Goal: Book appointment/travel/reservation

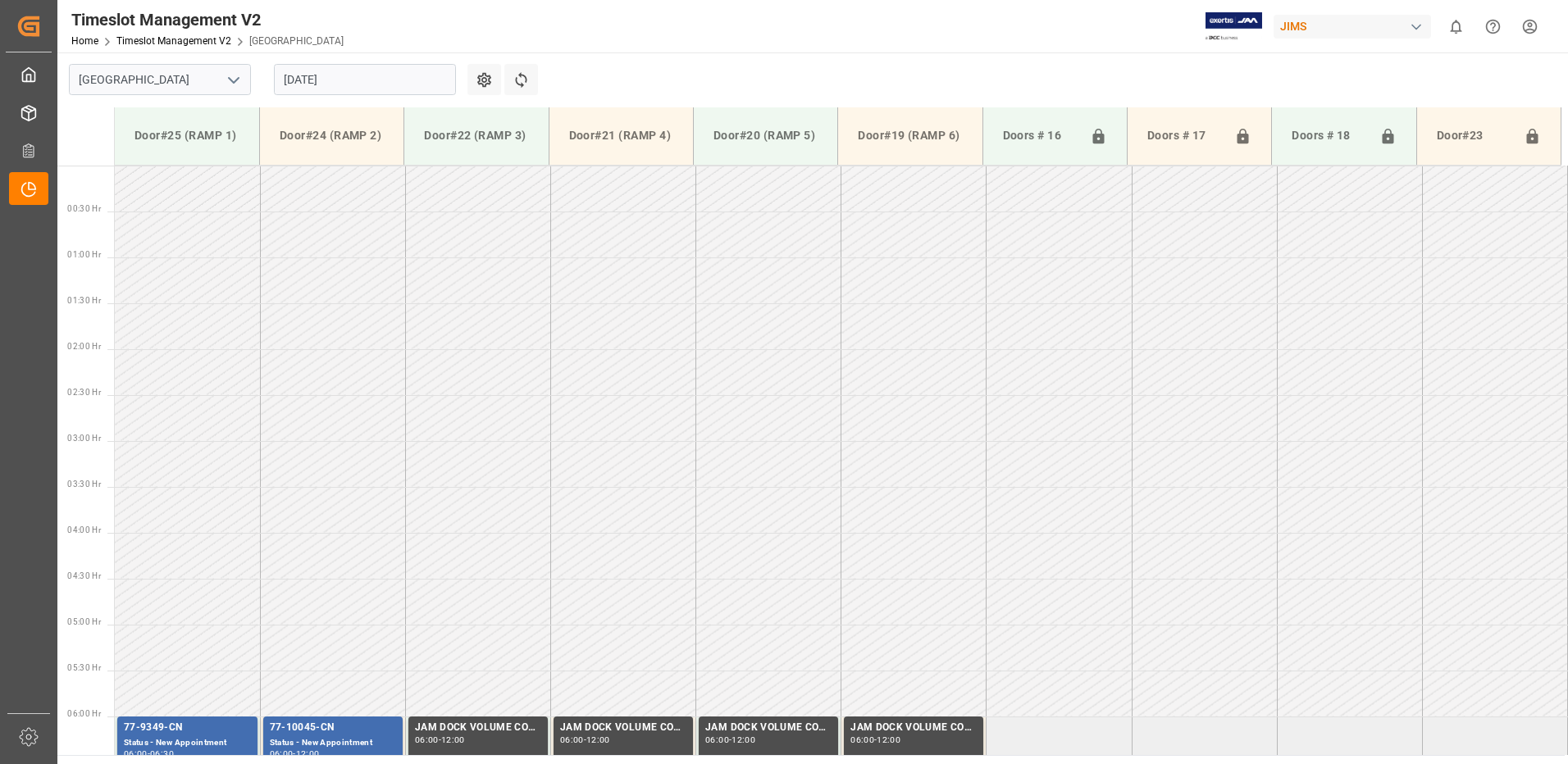
scroll to position [499, 0]
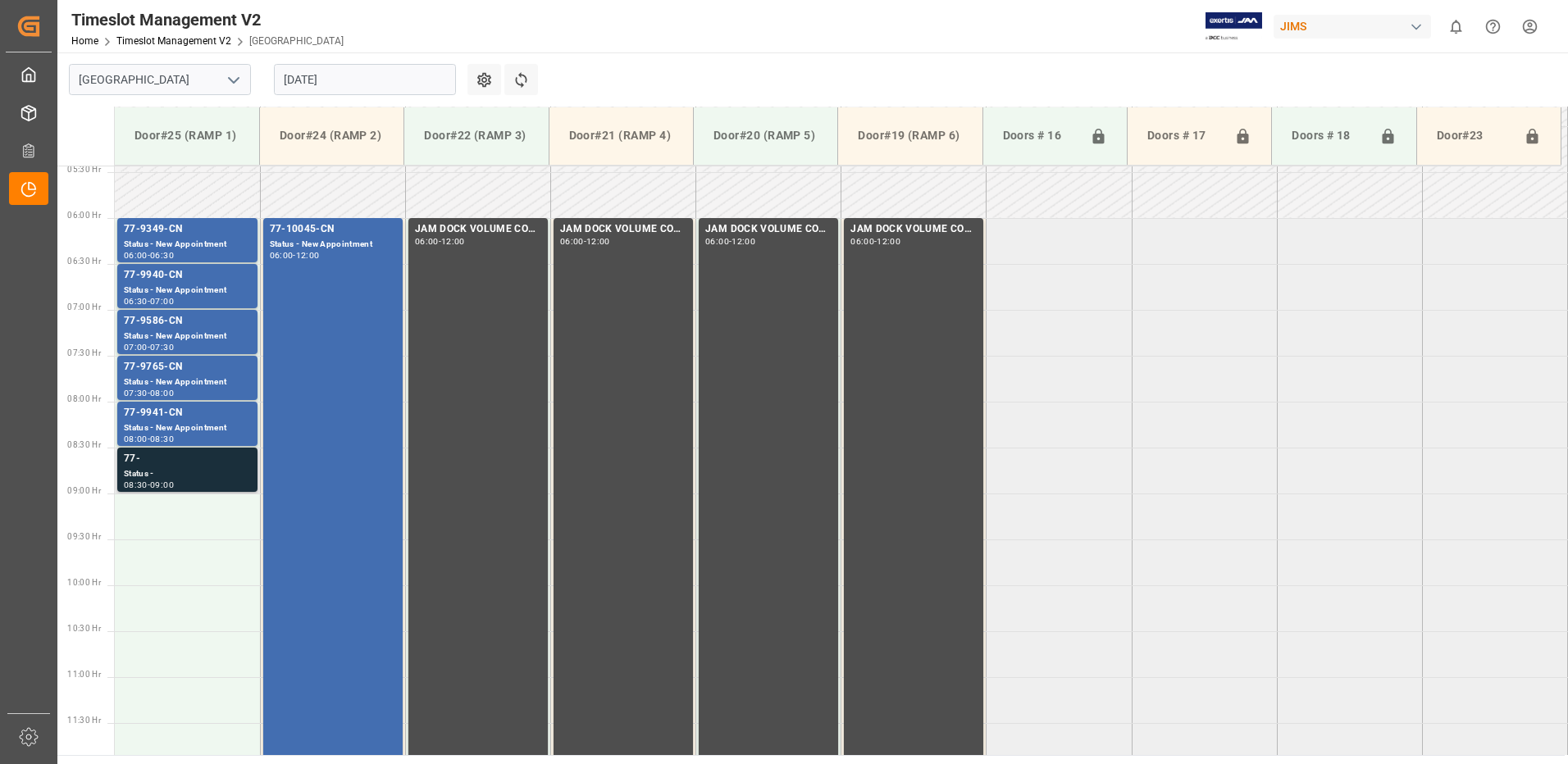
click at [171, 454] on div "77-" at bounding box center [187, 460] width 127 height 17
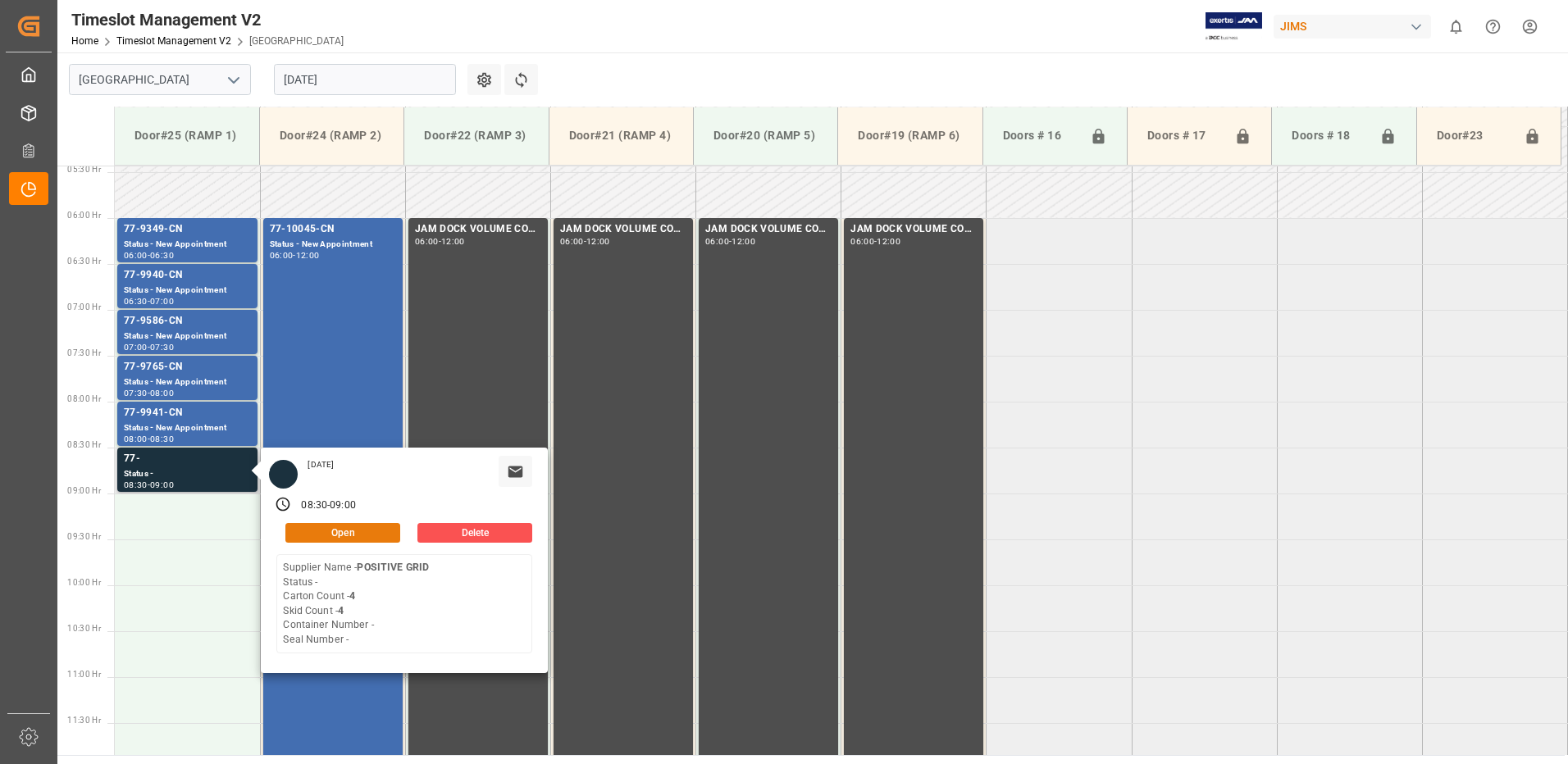
click at [364, 528] on button "Open" at bounding box center [343, 532] width 115 height 19
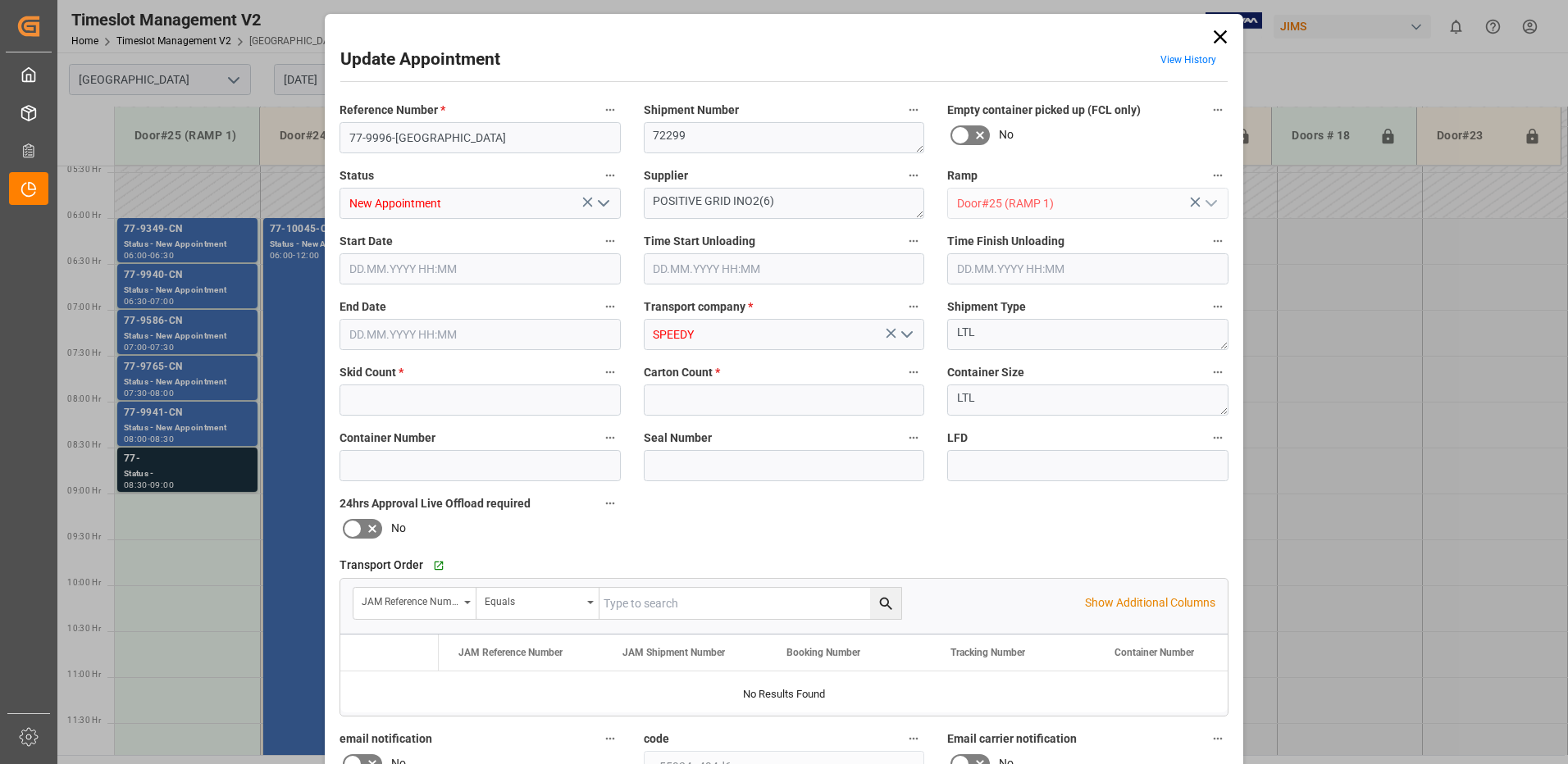
type input "4"
type input "[DATE] 08:30"
type input "[DATE] 09:00"
type input "[DATE] 13:48"
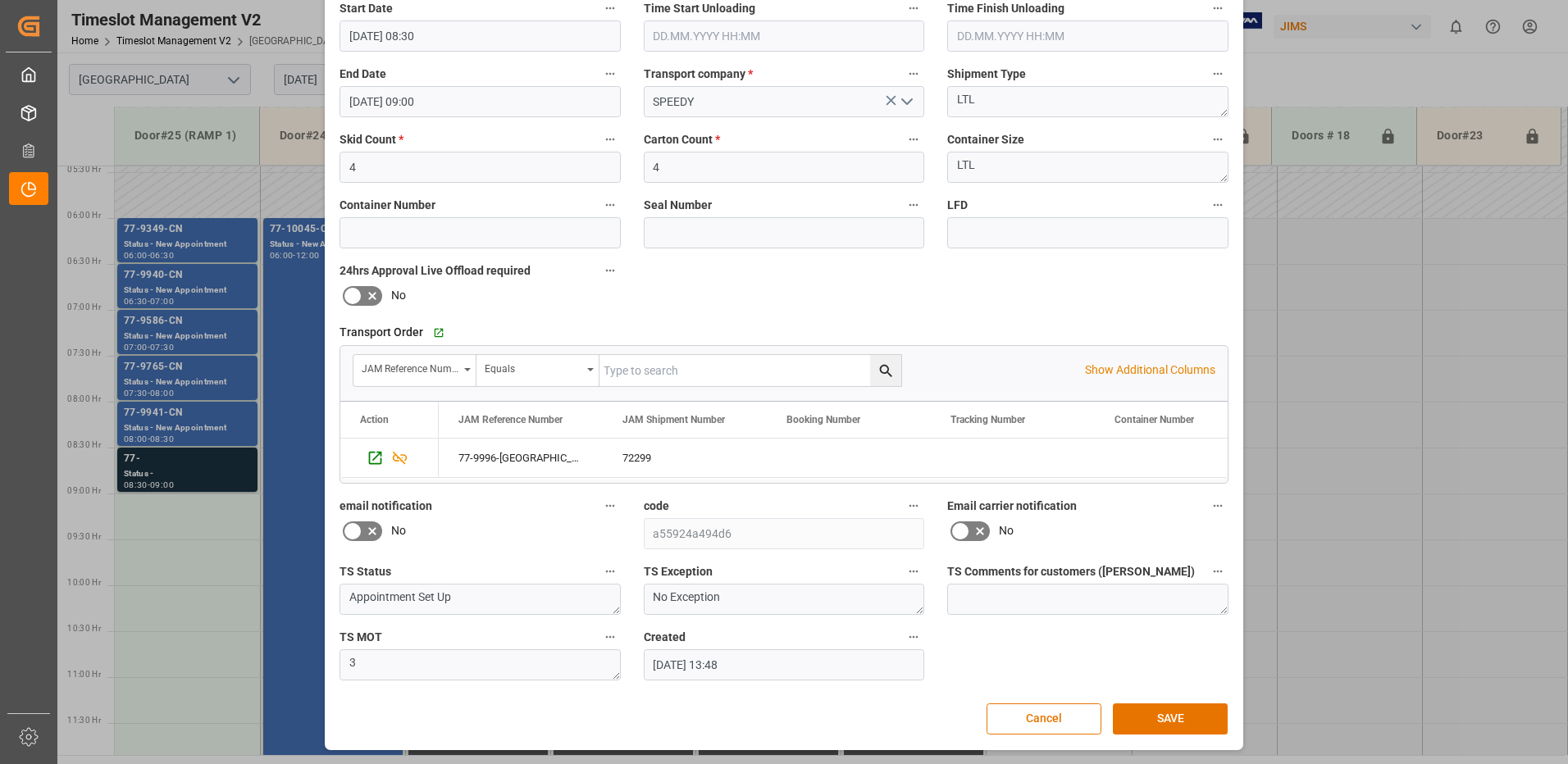
scroll to position [0, 0]
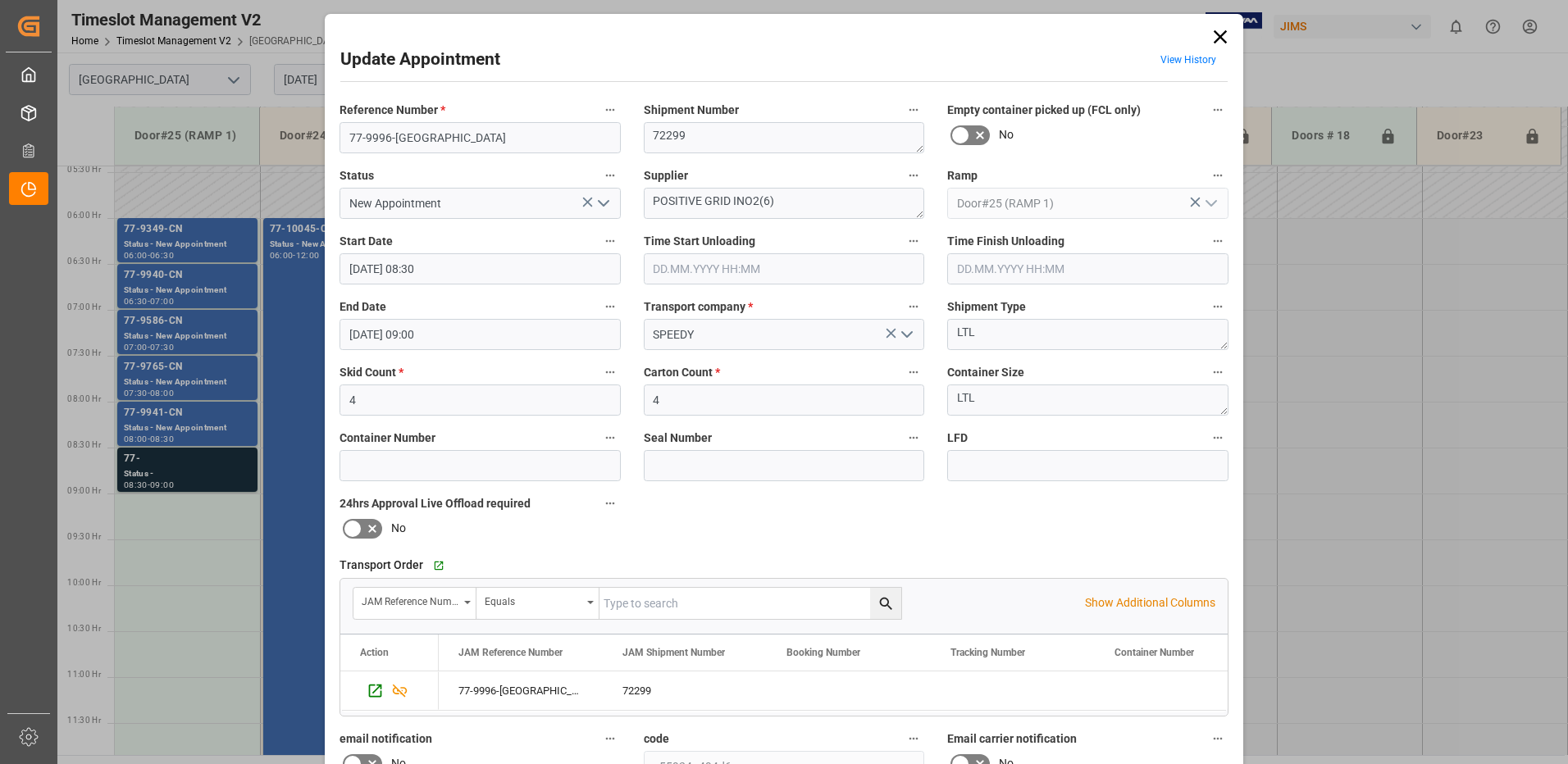
click at [1217, 37] on icon at bounding box center [1220, 37] width 13 height 13
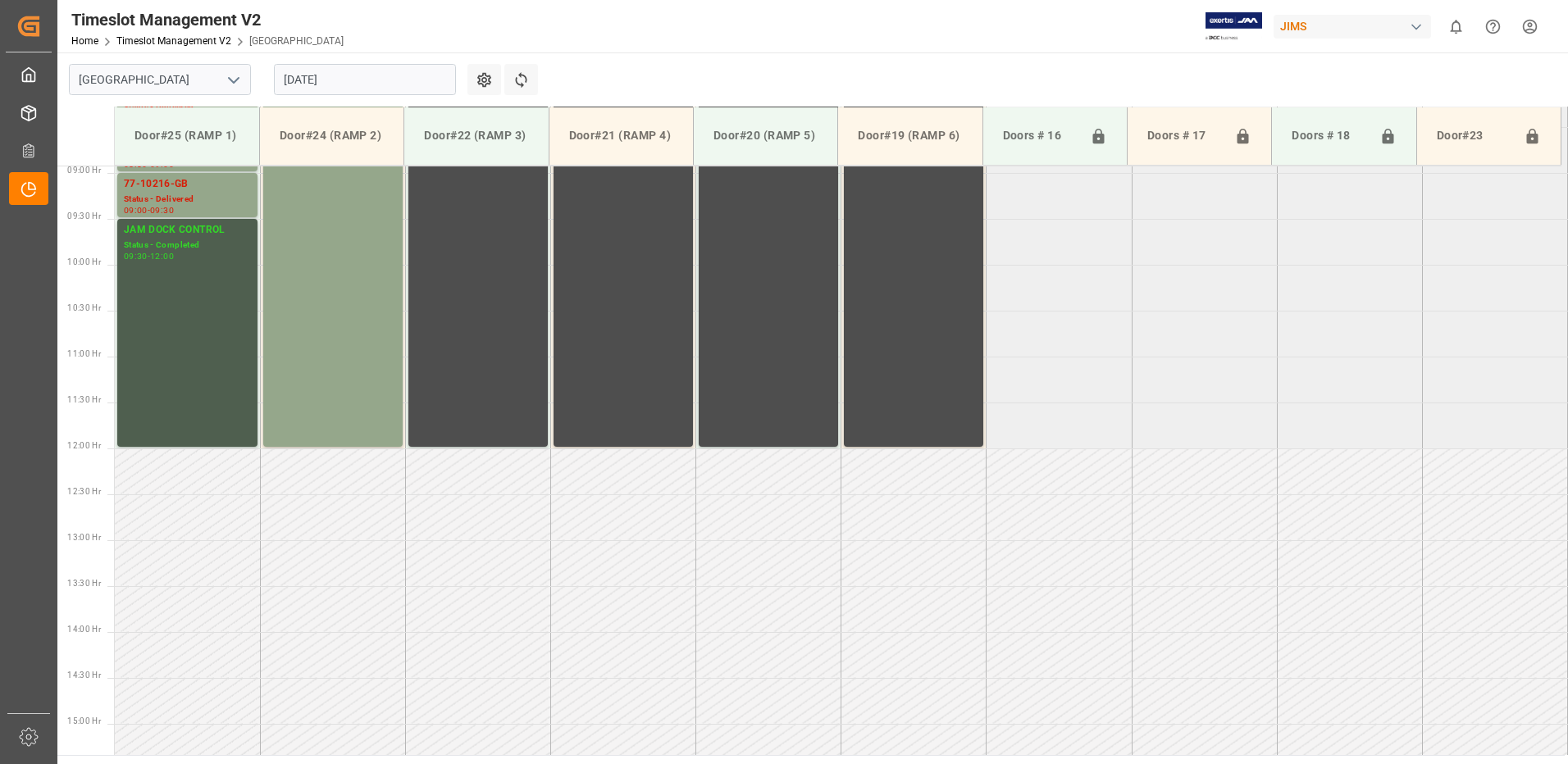
scroll to position [909, 0]
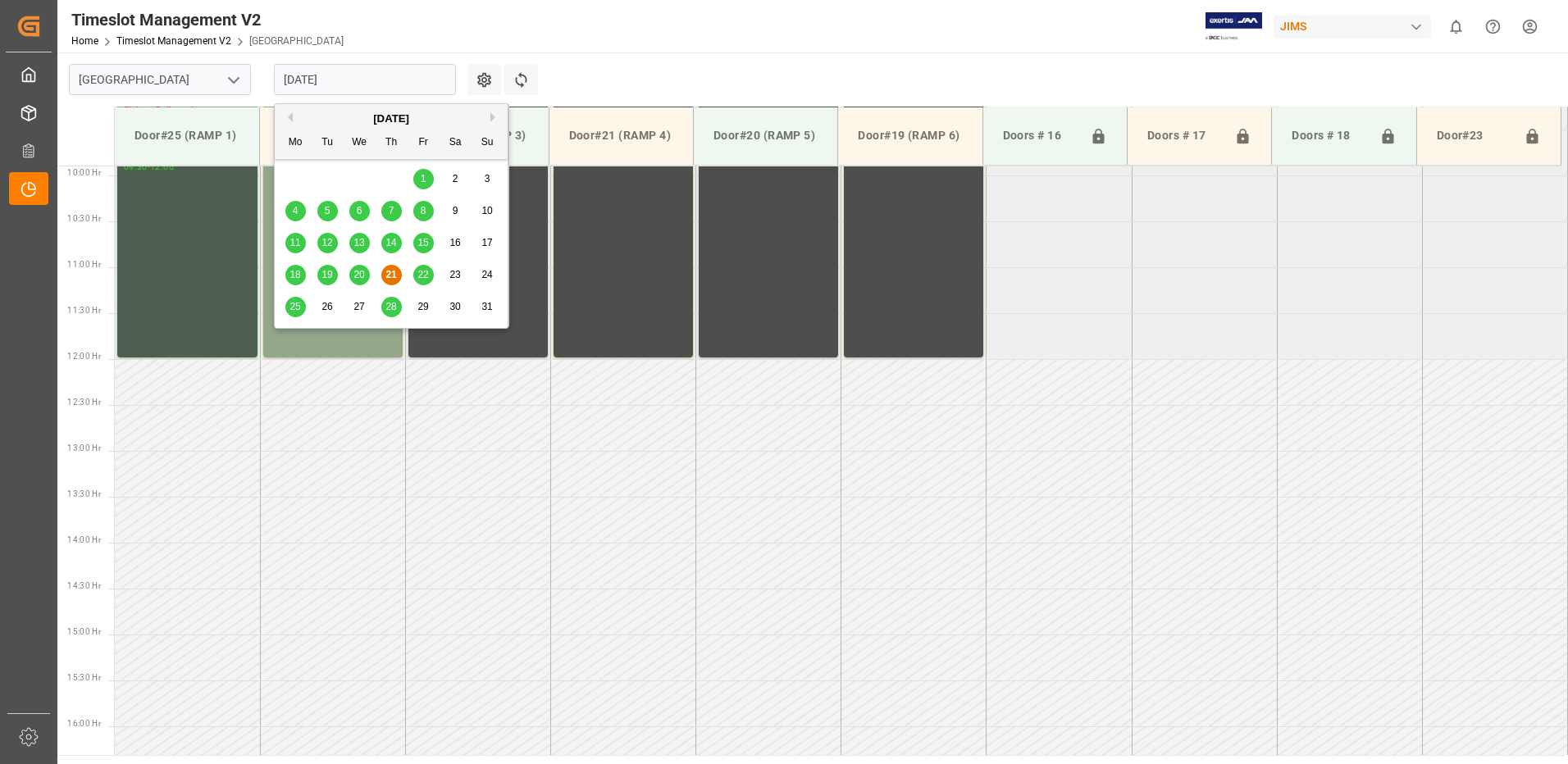
click at [382, 81] on input "21.08.2025" at bounding box center [364, 80] width 182 height 32
click at [293, 304] on span "25" at bounding box center [294, 307] width 10 height 11
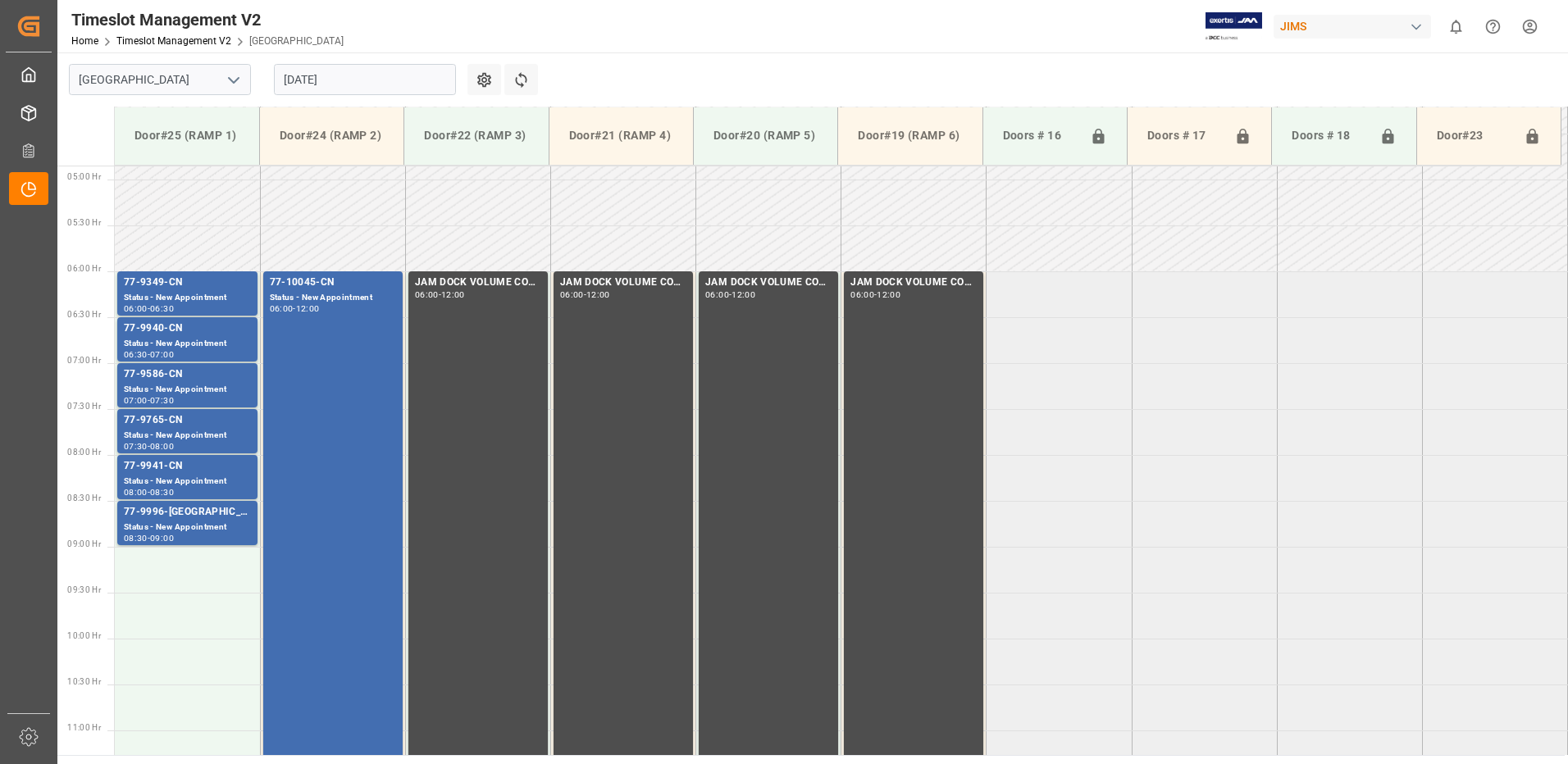
scroll to position [416, 0]
